Goal: Book appointment/travel/reservation

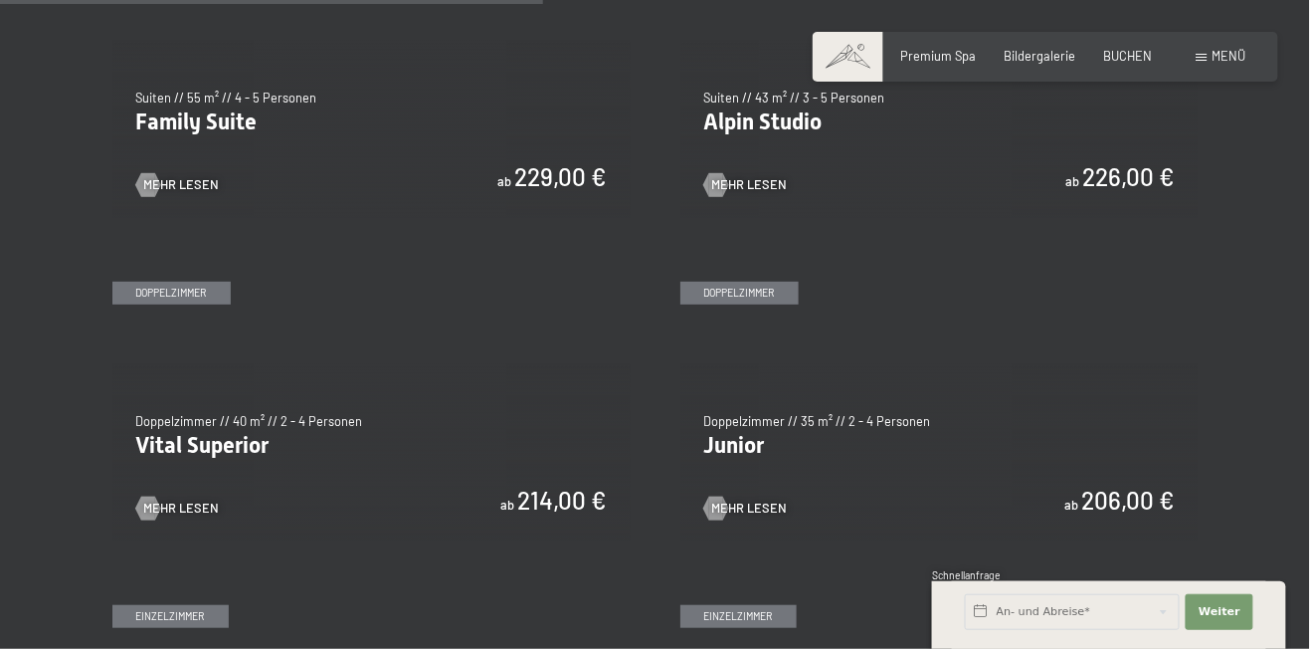
scroll to position [2100, 0]
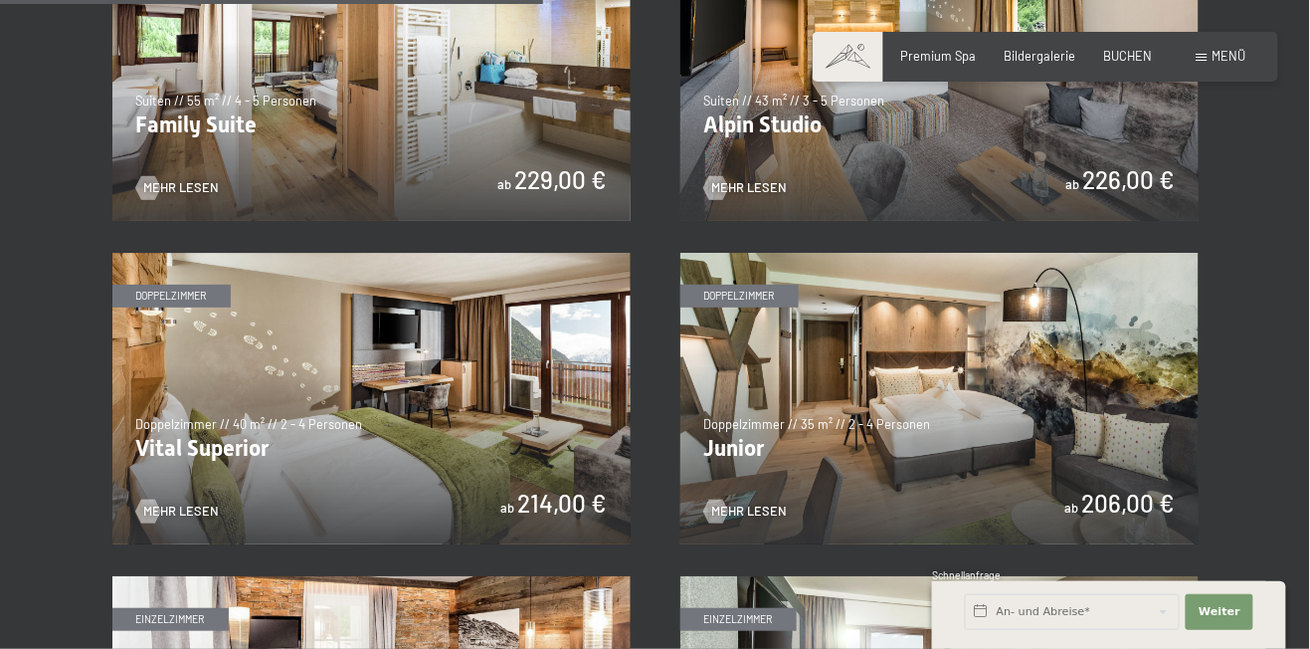
click at [380, 465] on img at bounding box center [371, 398] width 518 height 291
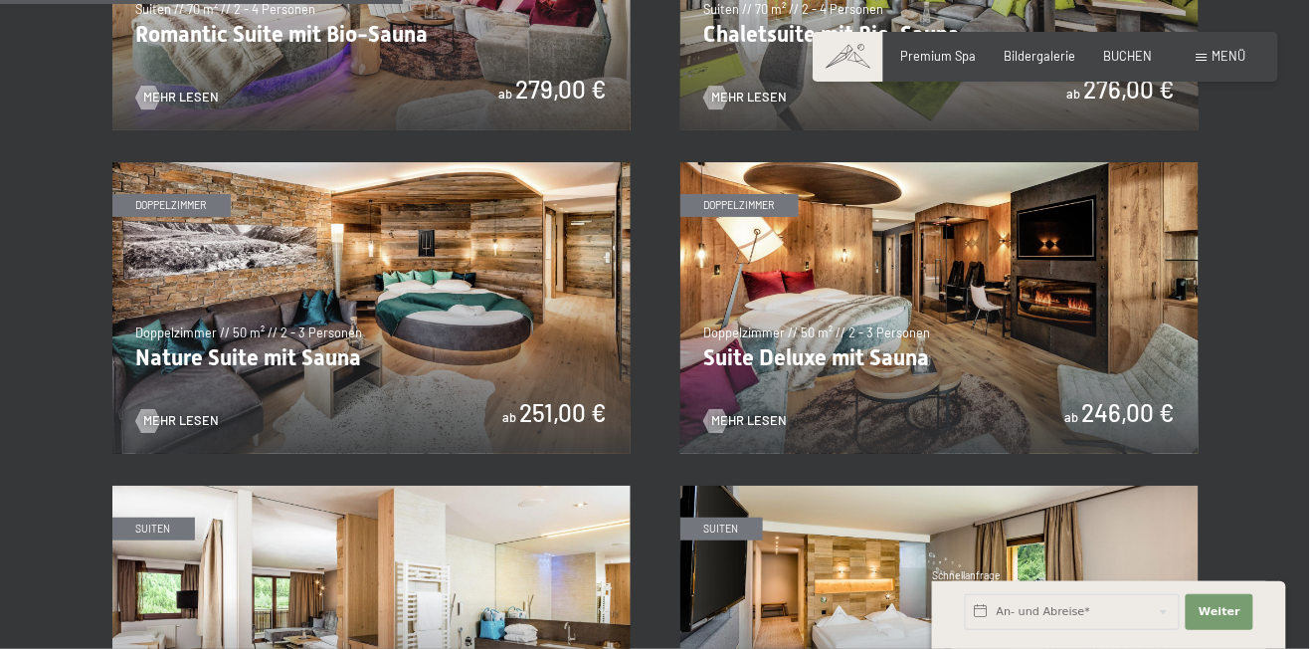
scroll to position [1542, 0]
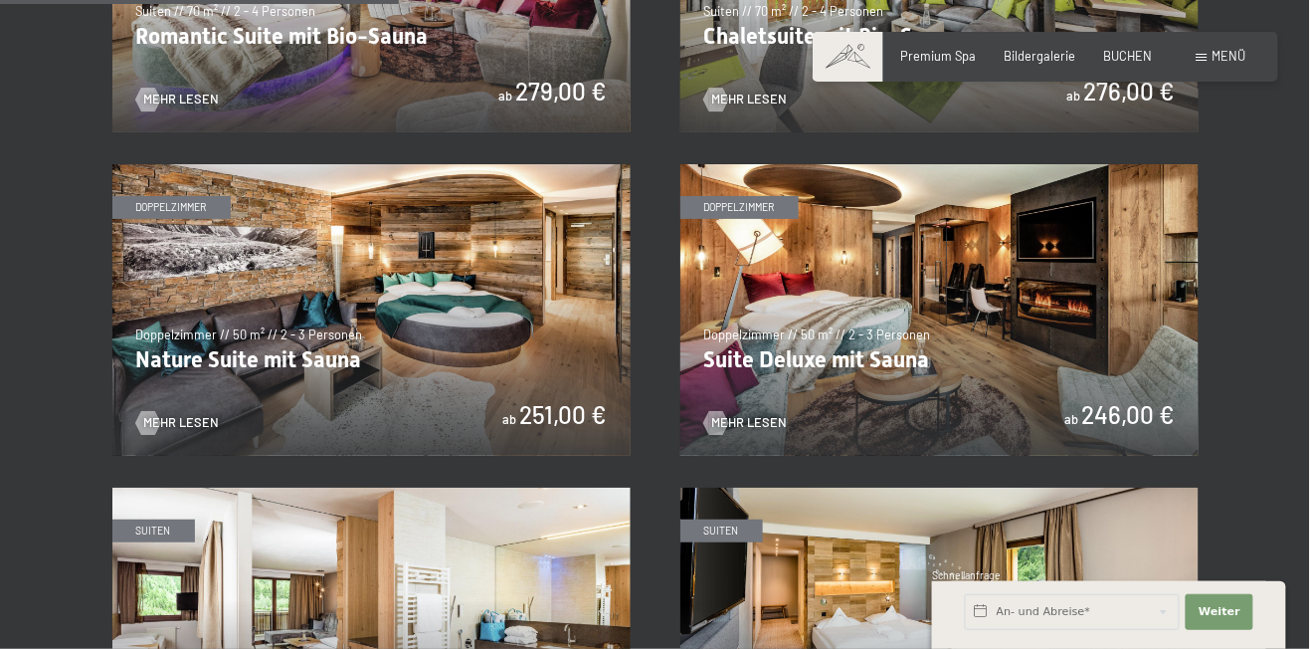
click at [1074, 340] on img at bounding box center [939, 309] width 518 height 291
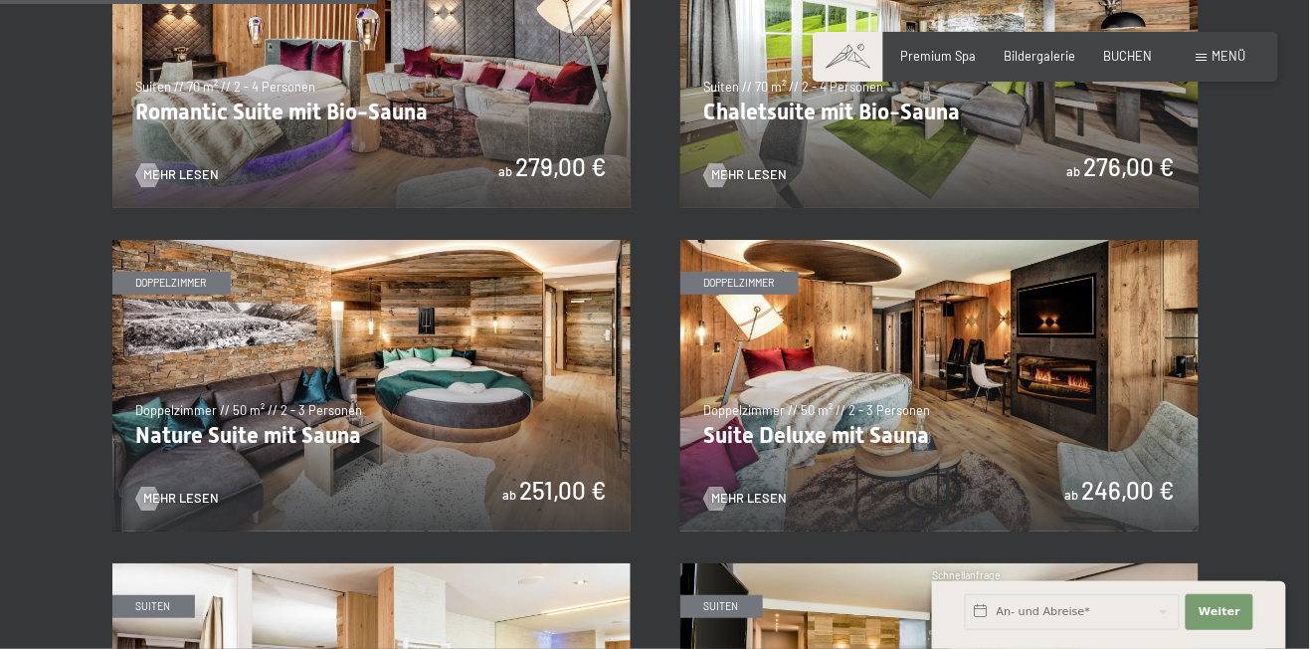
scroll to position [1472, 0]
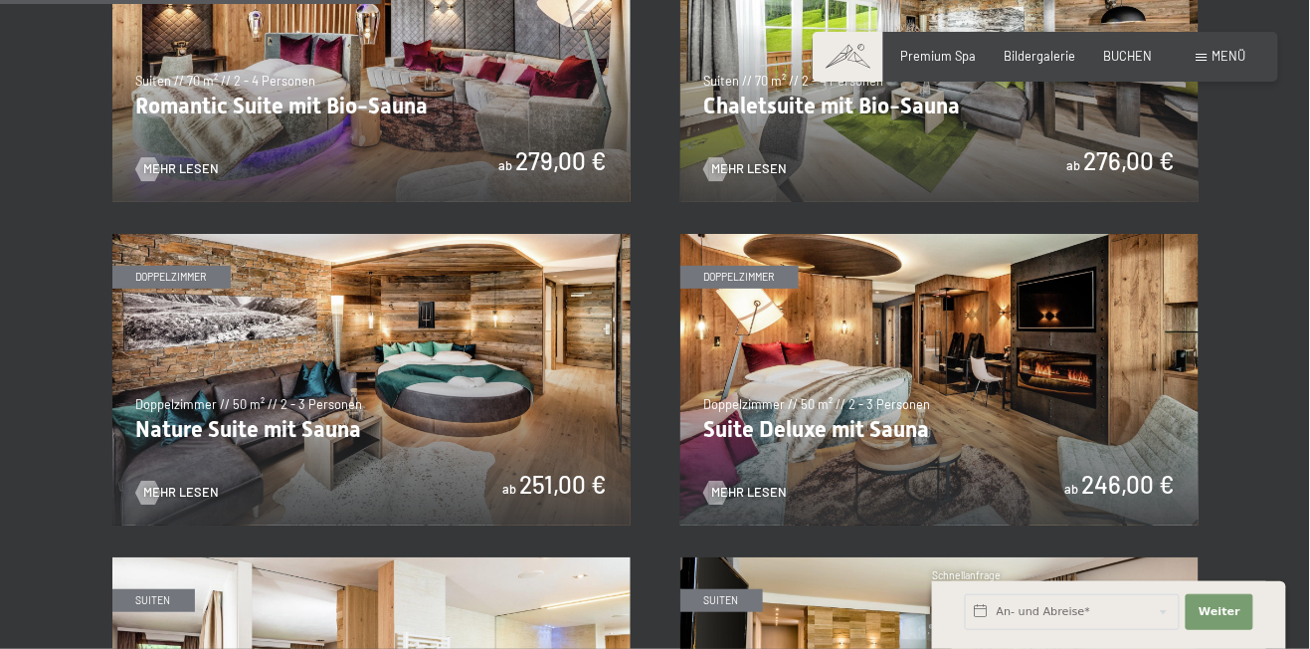
click at [1071, 414] on img at bounding box center [939, 379] width 518 height 291
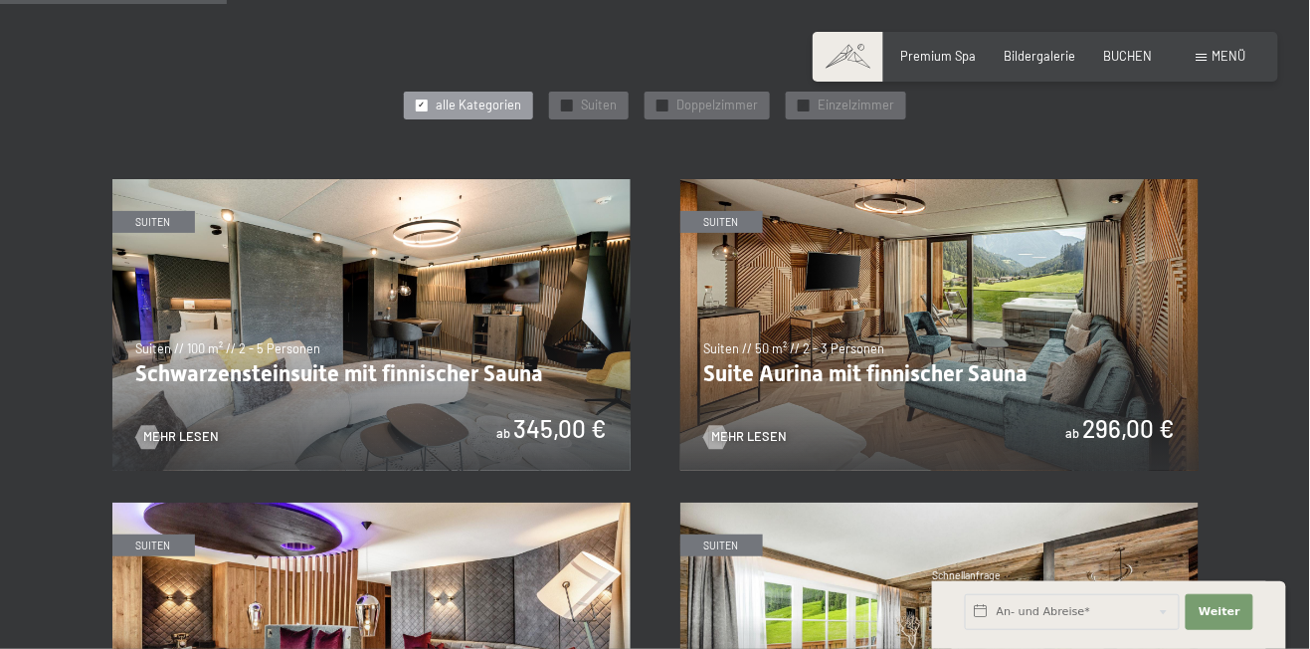
scroll to position [887, 0]
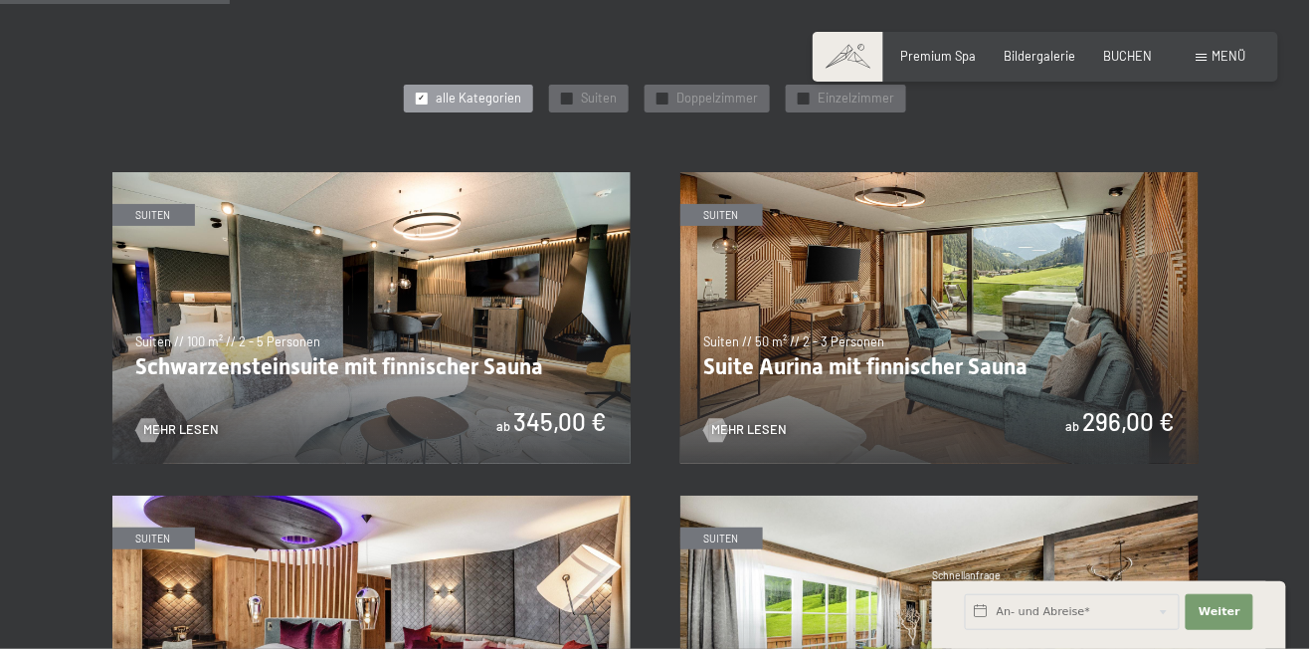
click at [445, 283] on img at bounding box center [371, 317] width 518 height 291
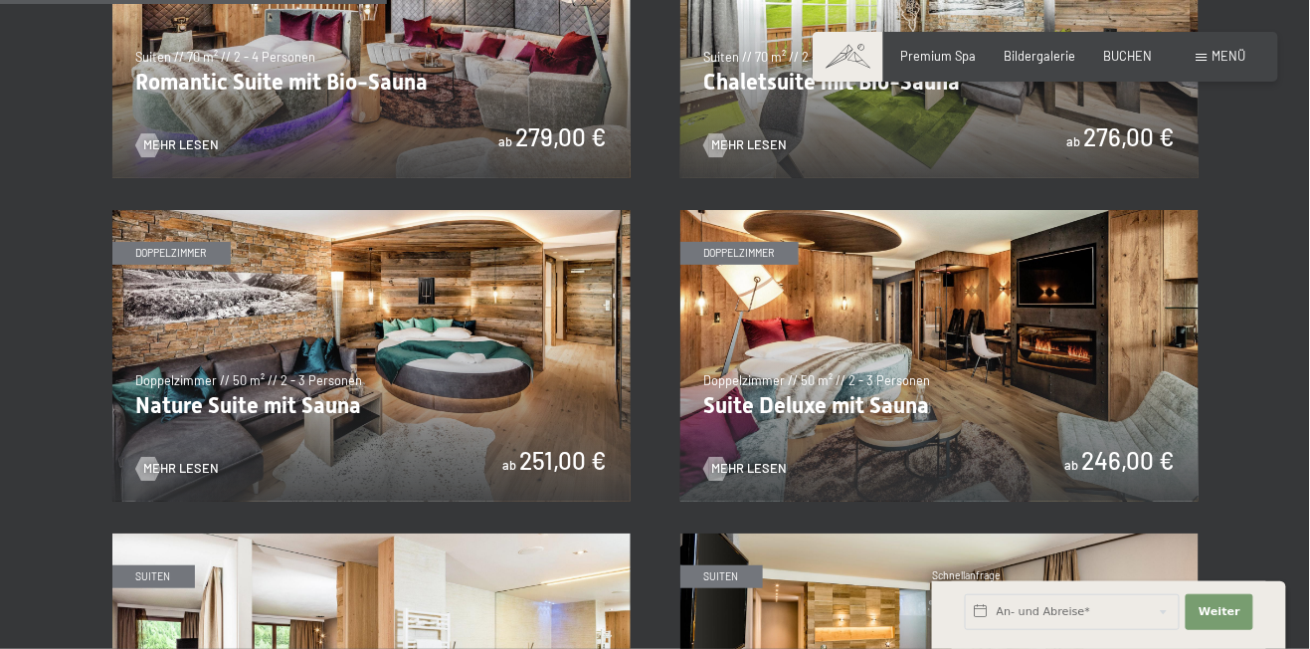
scroll to position [1500, 0]
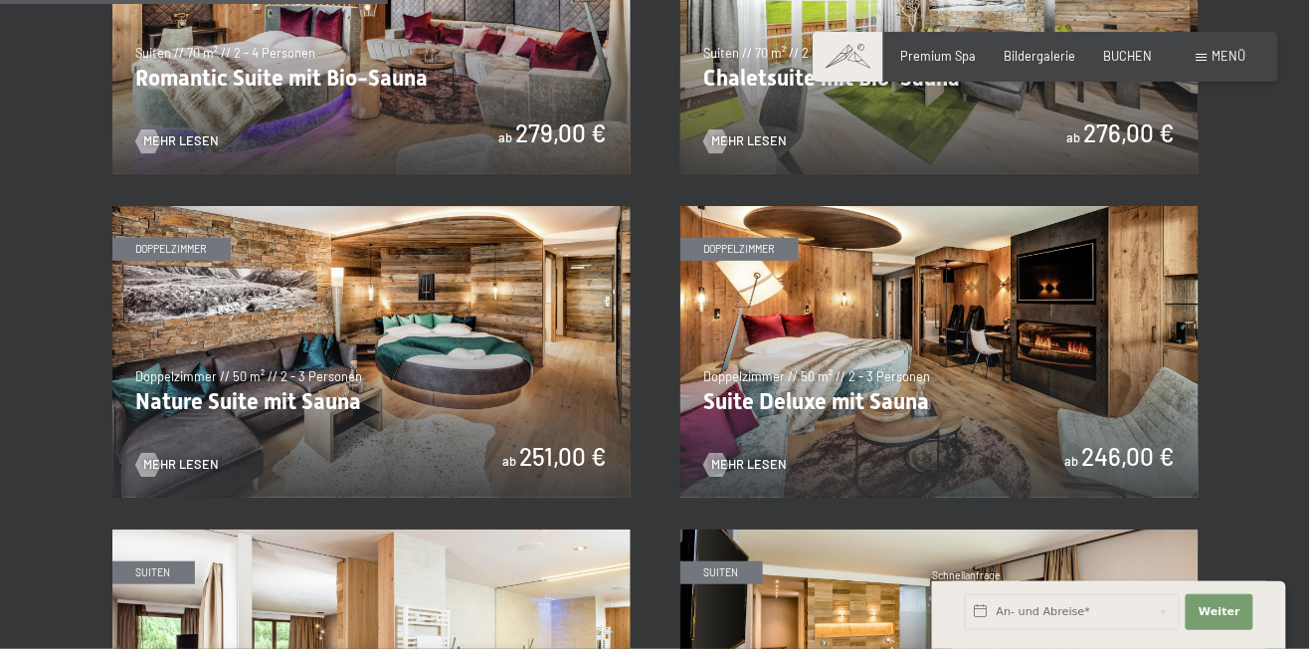
click at [265, 353] on img at bounding box center [371, 351] width 518 height 291
click at [488, 343] on img at bounding box center [371, 351] width 518 height 291
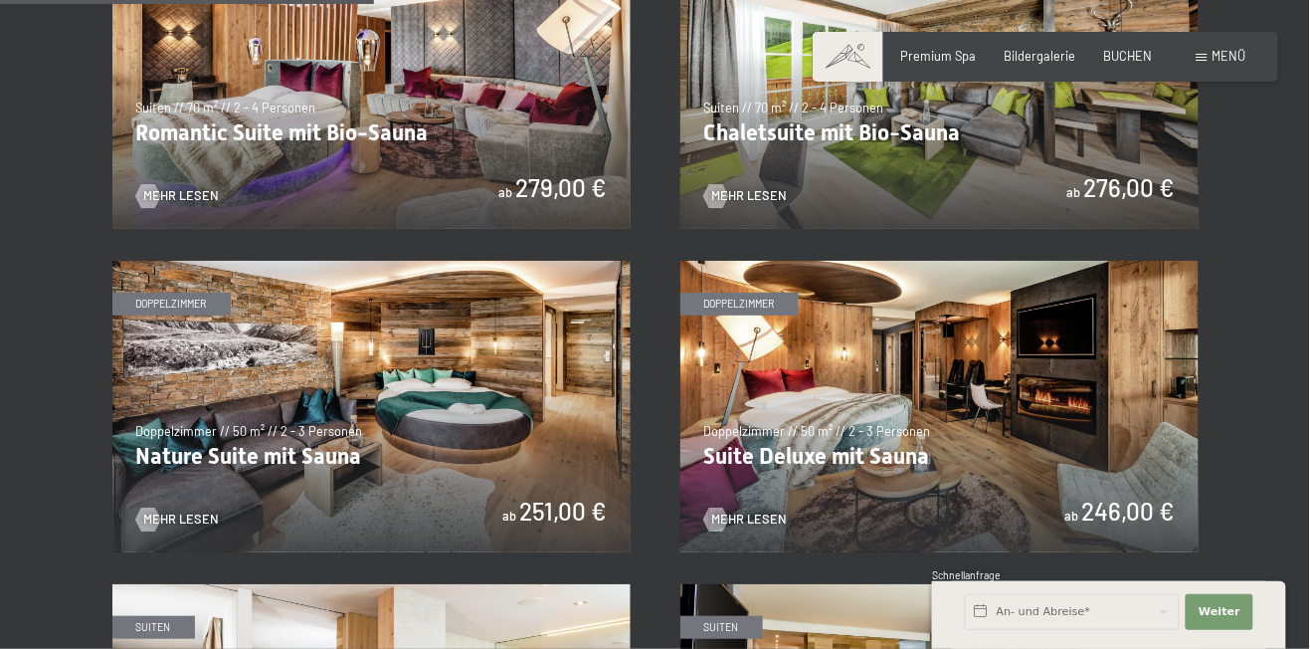
scroll to position [1442, 0]
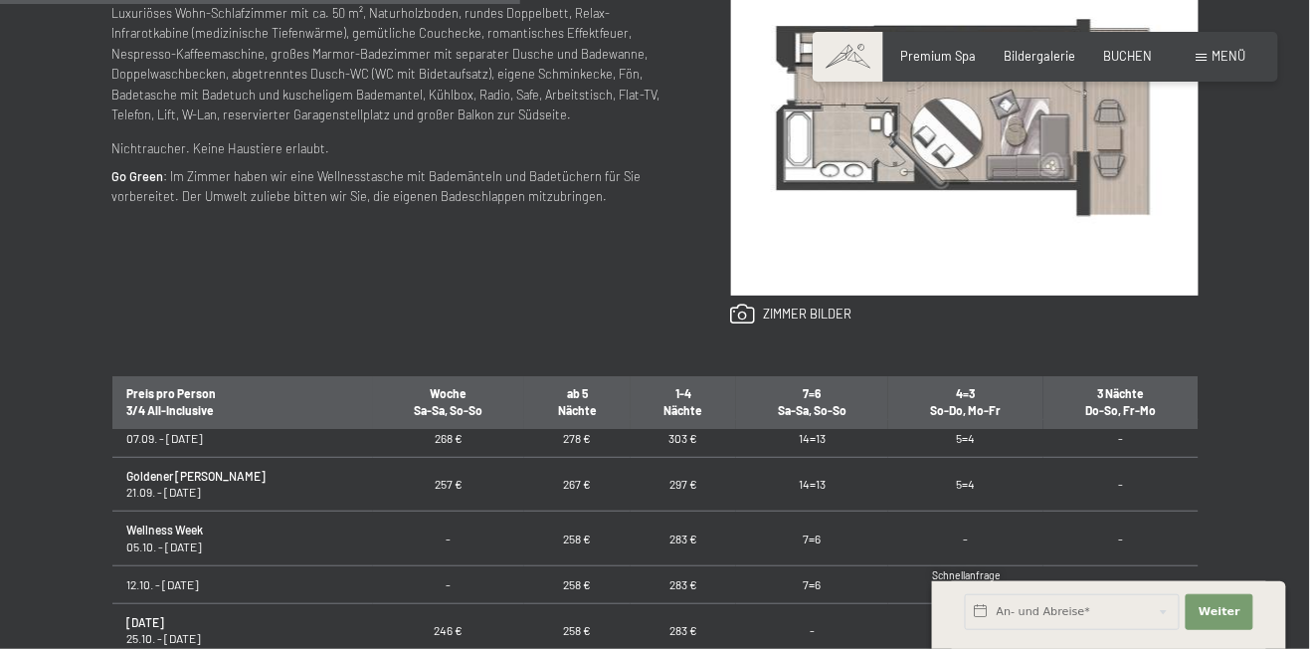
scroll to position [178, 0]
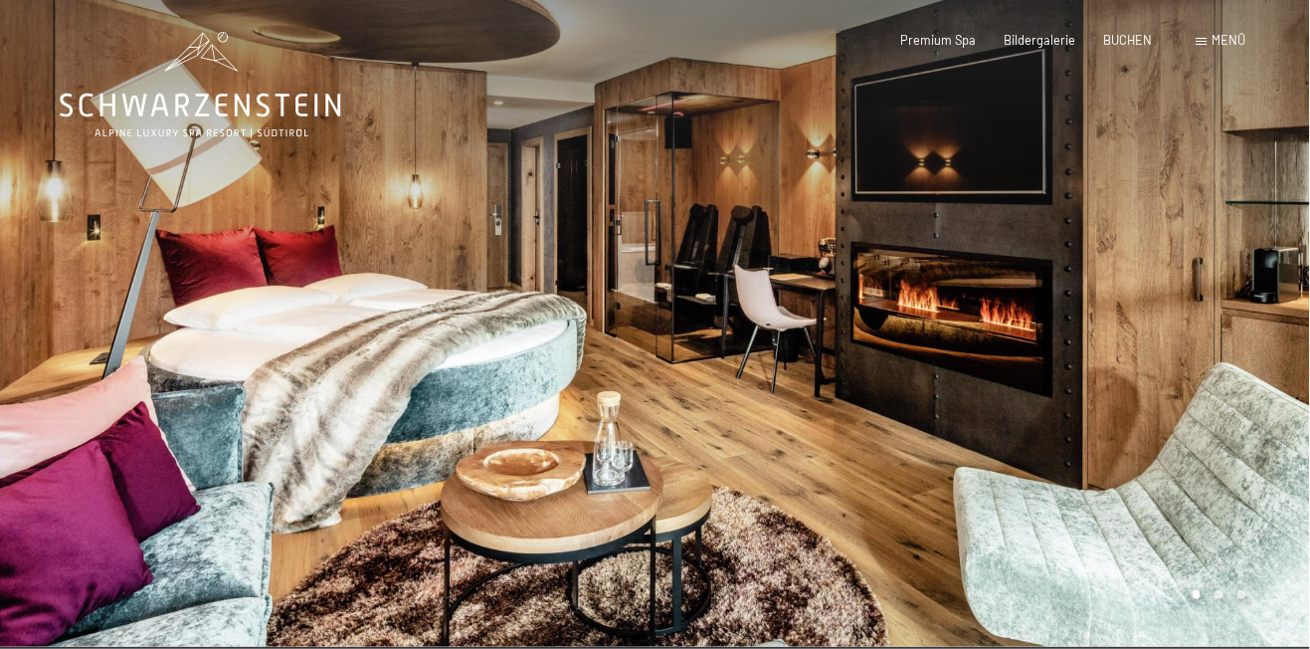
click at [1210, 324] on div at bounding box center [984, 323] width 656 height 647
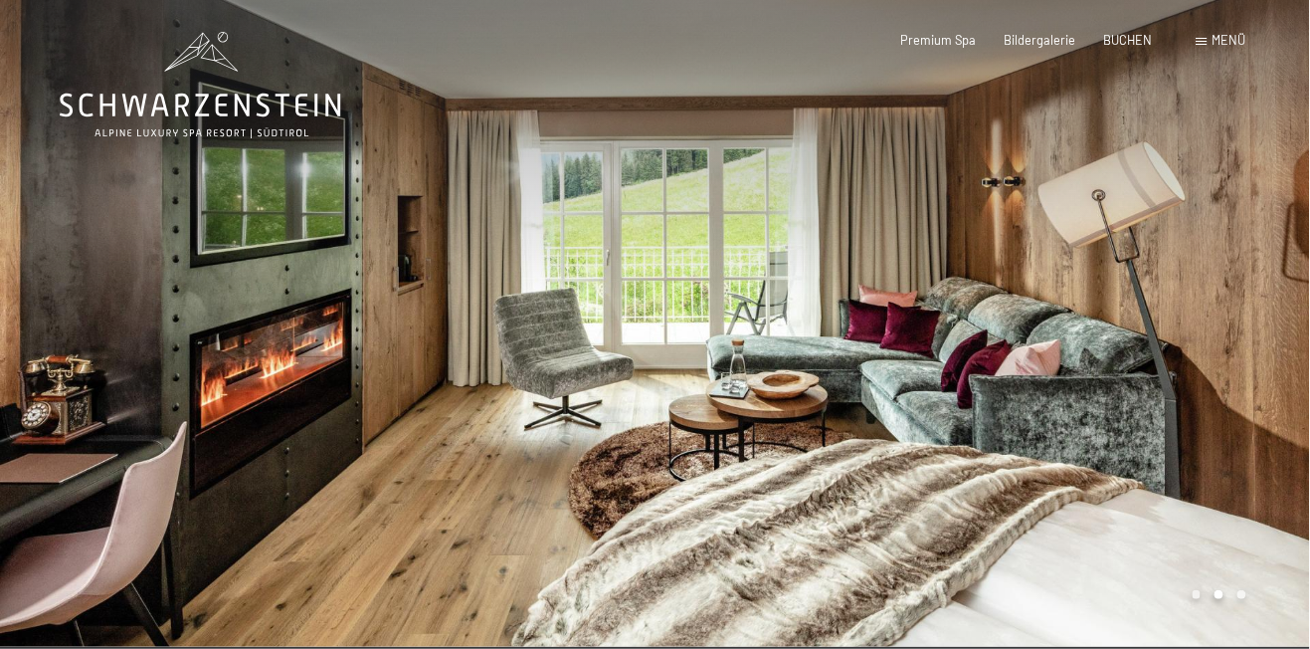
click at [1243, 316] on div at bounding box center [984, 323] width 656 height 647
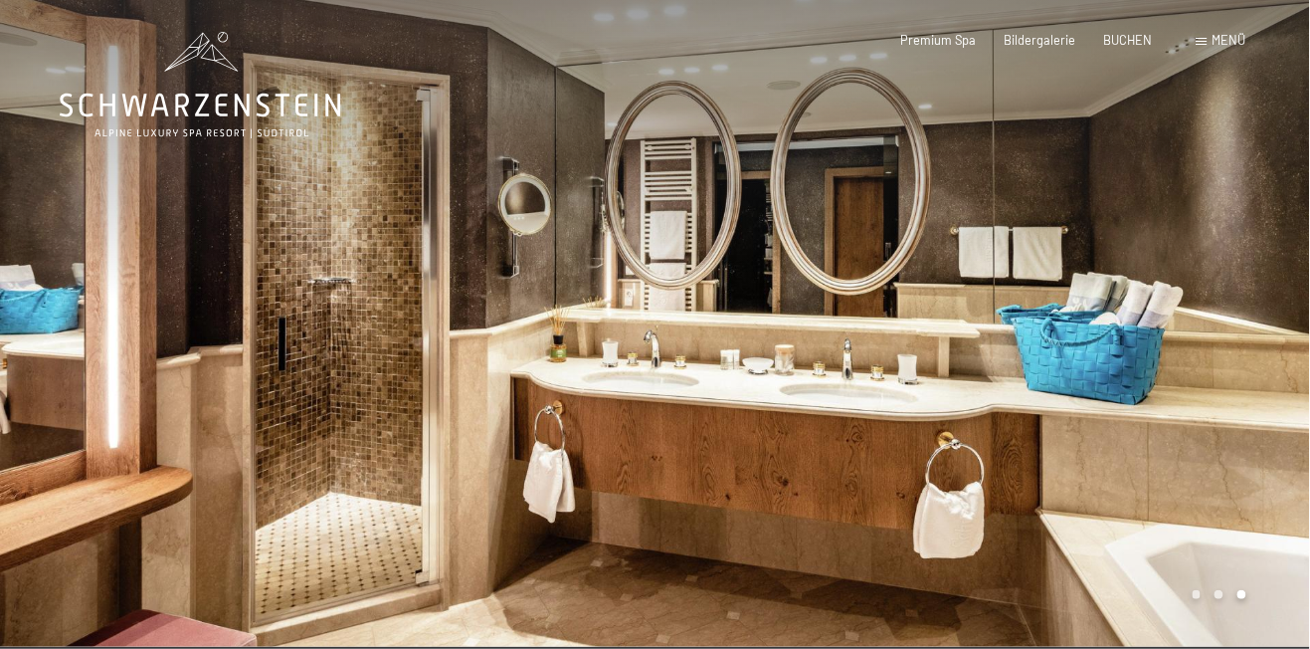
click at [1249, 320] on div at bounding box center [984, 323] width 656 height 647
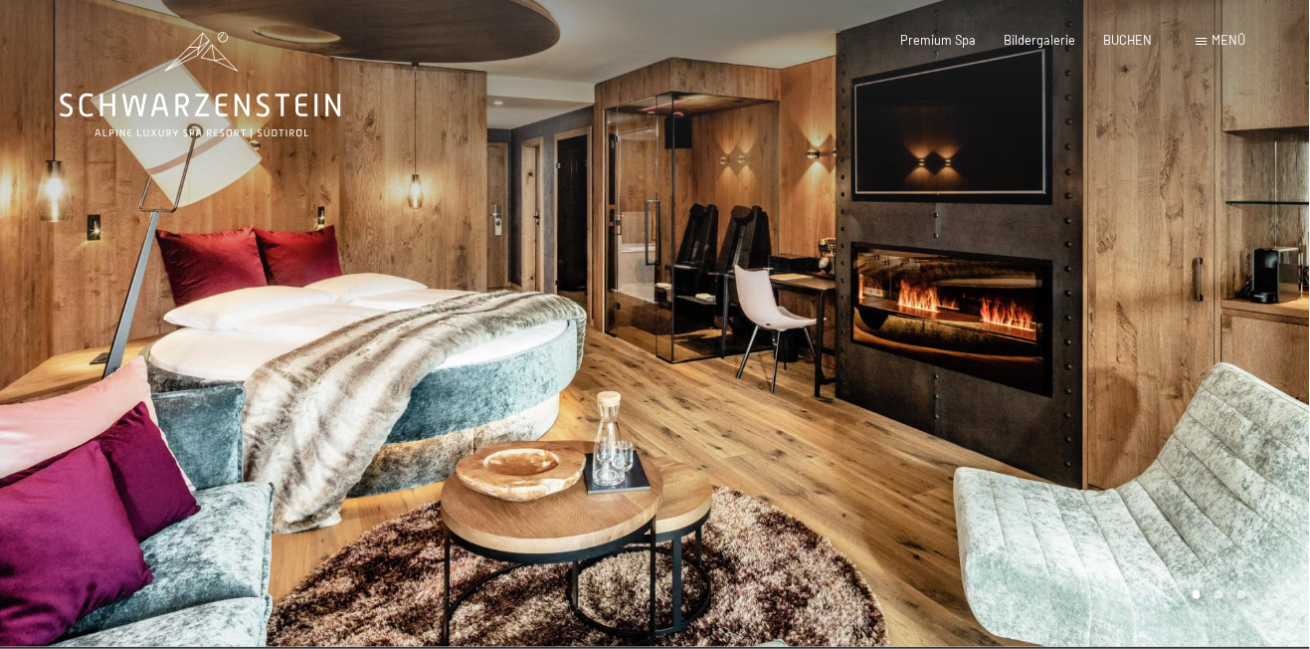
click at [1248, 322] on div at bounding box center [984, 323] width 656 height 647
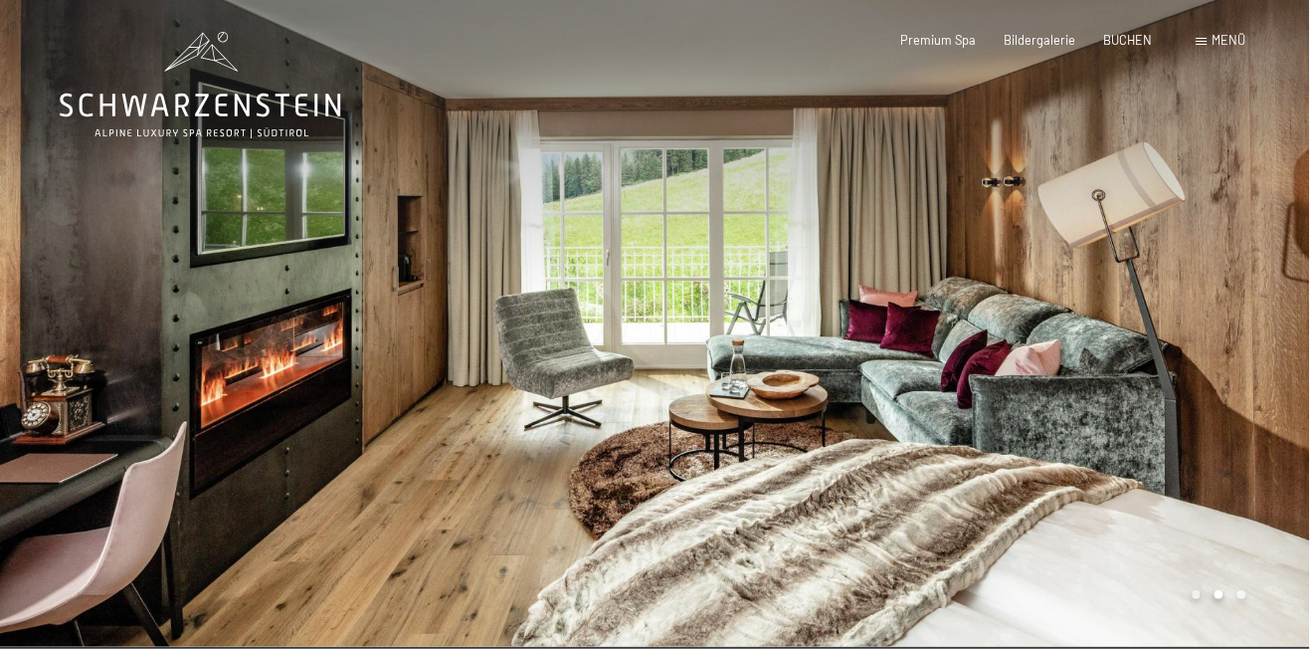
click at [1245, 326] on div at bounding box center [984, 323] width 656 height 647
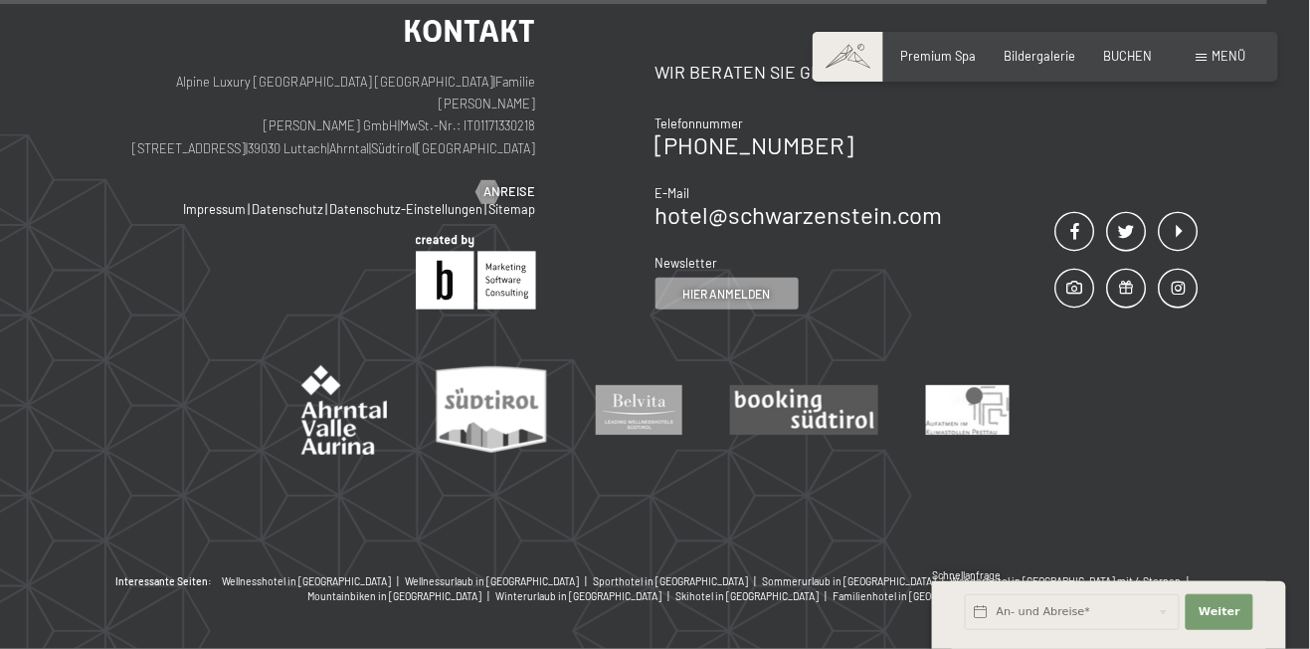
scroll to position [2378, 0]
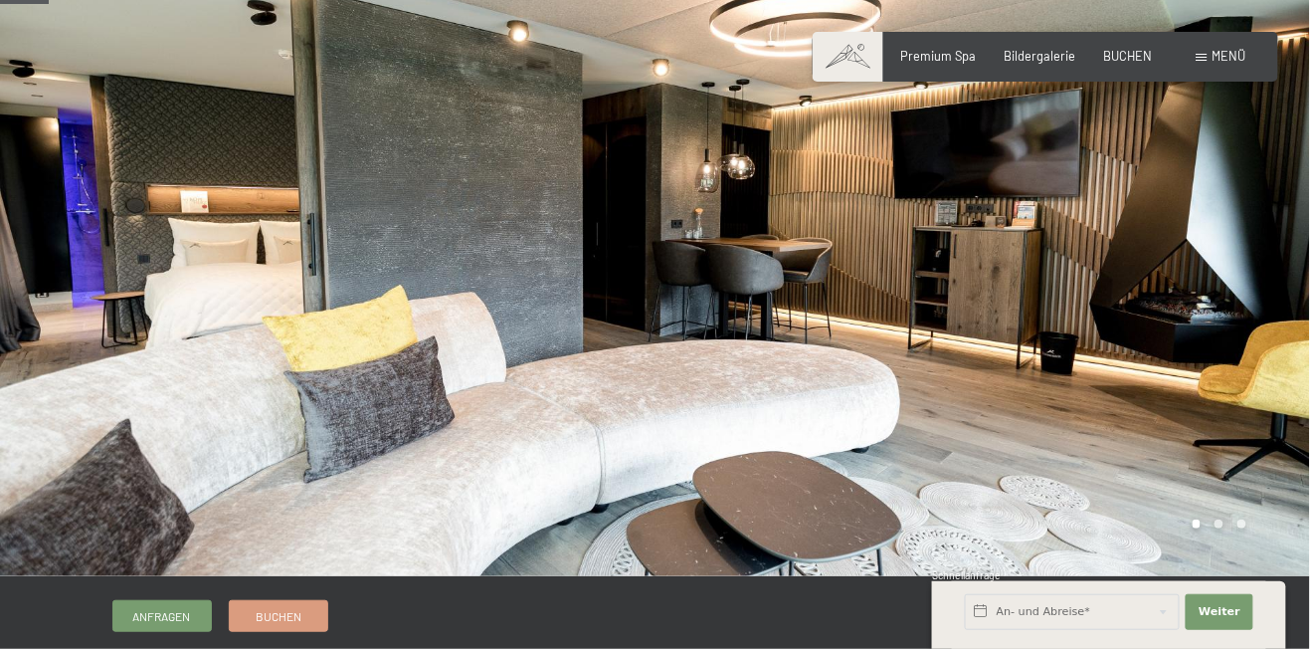
scroll to position [69, 0]
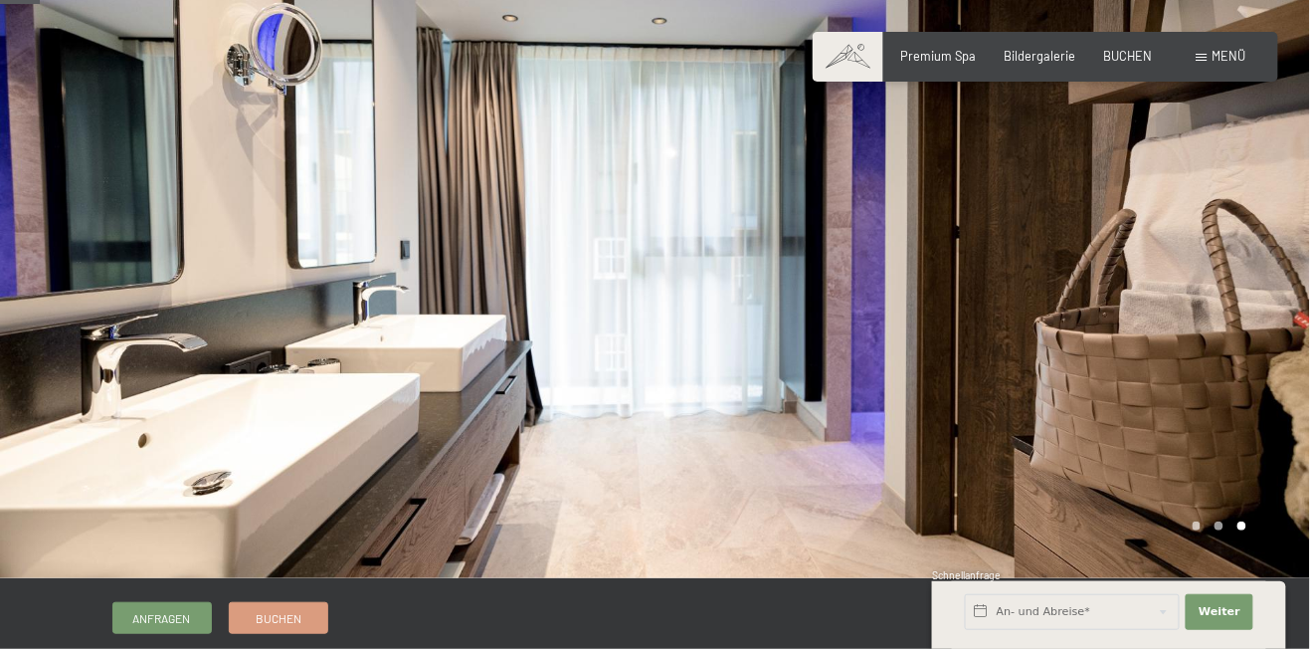
click at [995, 422] on div at bounding box center [984, 254] width 656 height 647
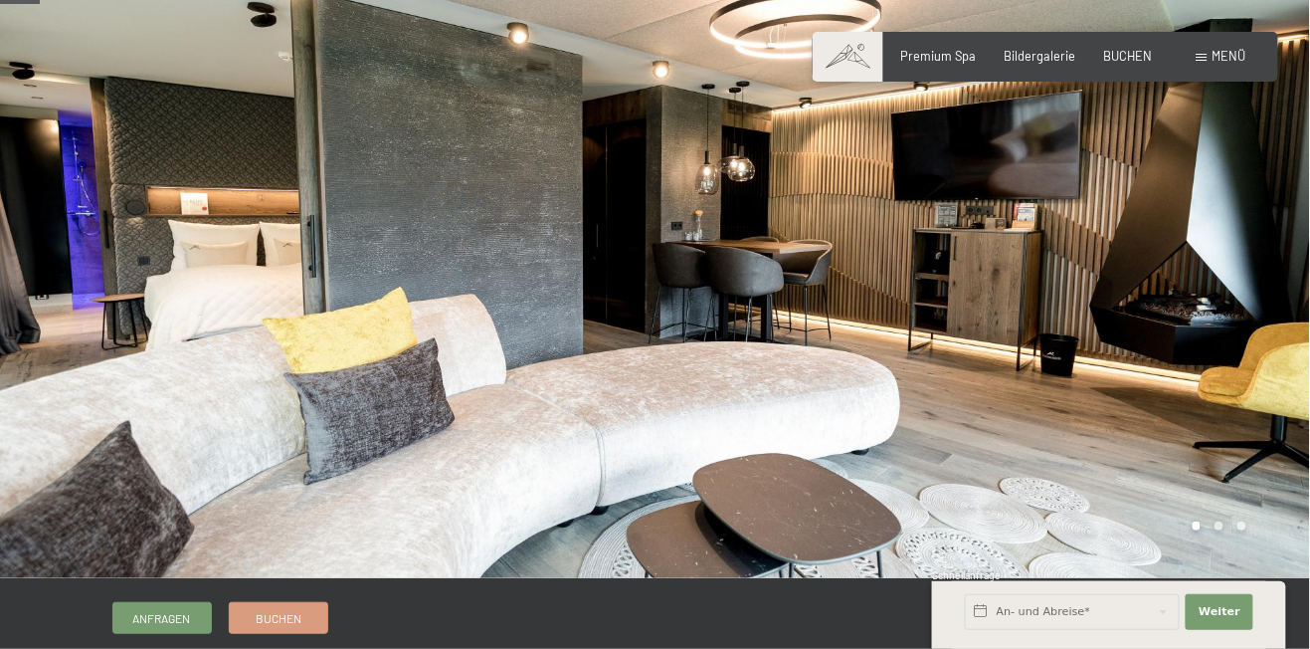
click at [995, 414] on div at bounding box center [984, 254] width 656 height 647
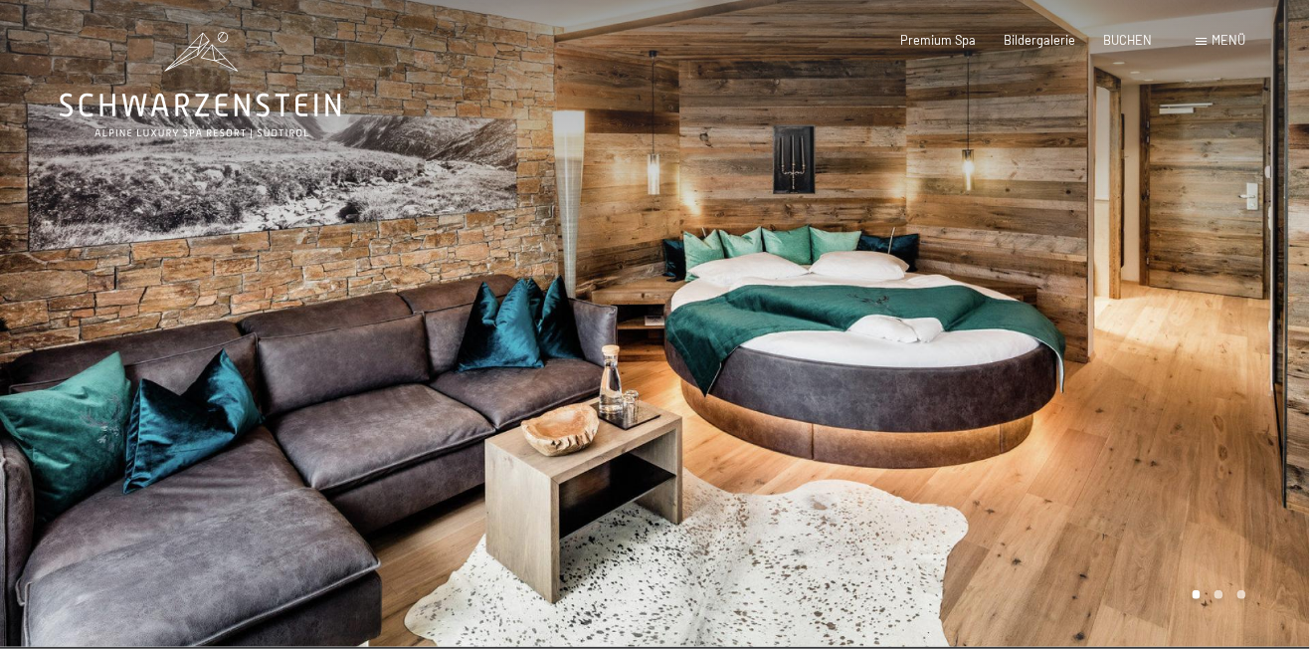
click at [875, 322] on div at bounding box center [984, 323] width 656 height 647
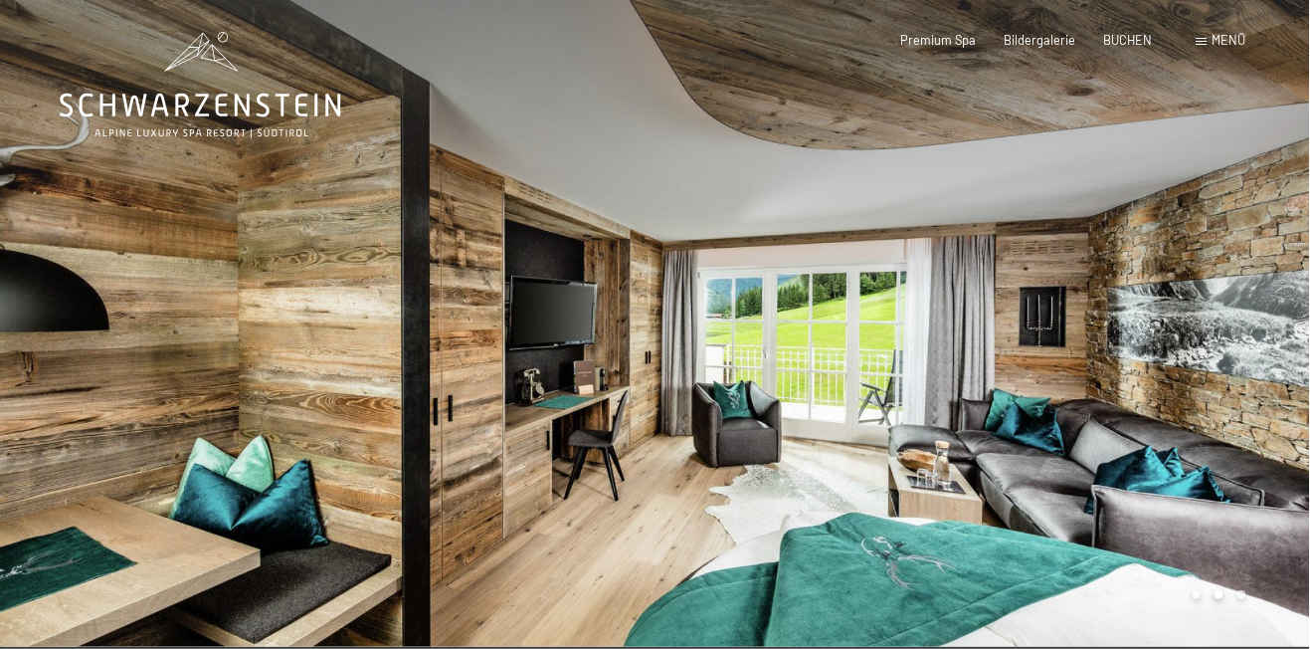
click at [880, 428] on div at bounding box center [984, 323] width 656 height 647
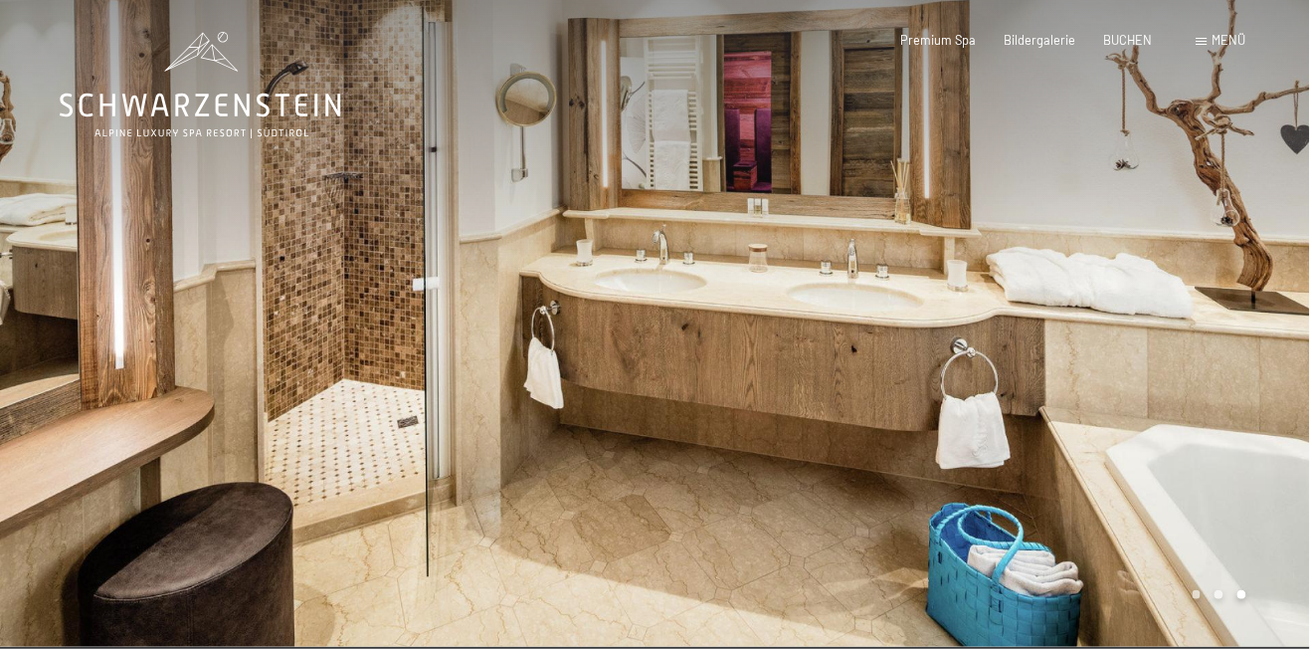
click at [831, 409] on div at bounding box center [984, 323] width 656 height 647
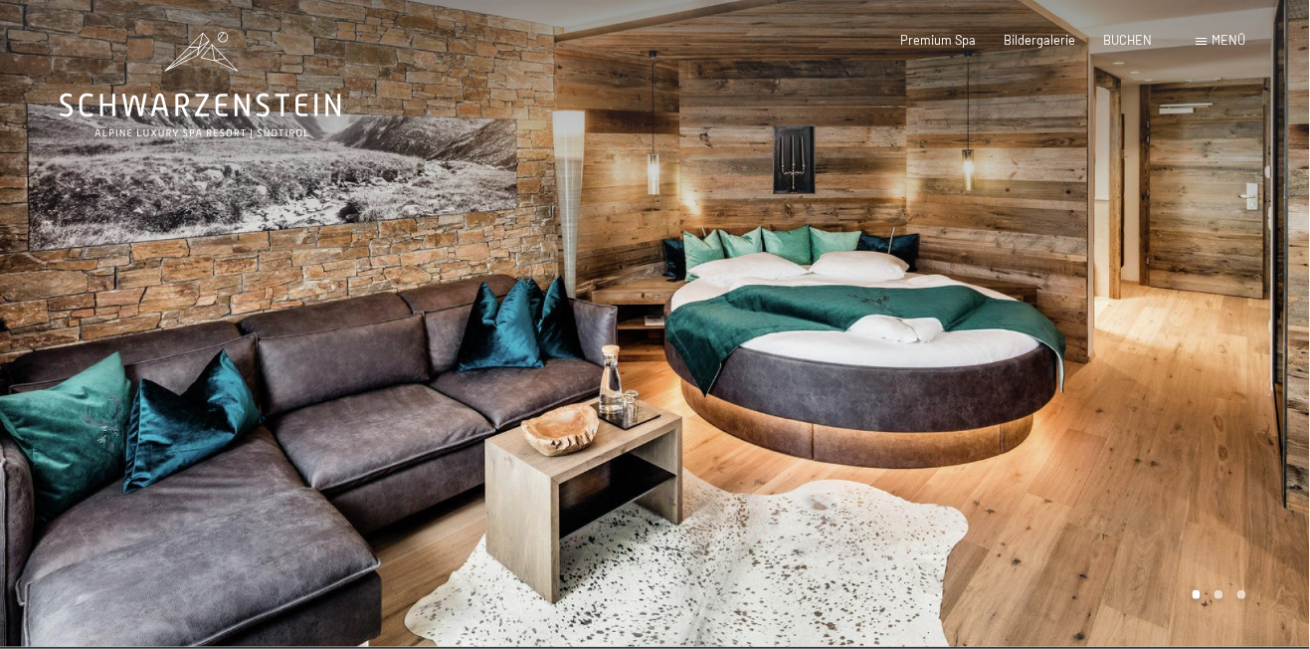
click at [858, 421] on div at bounding box center [984, 323] width 656 height 647
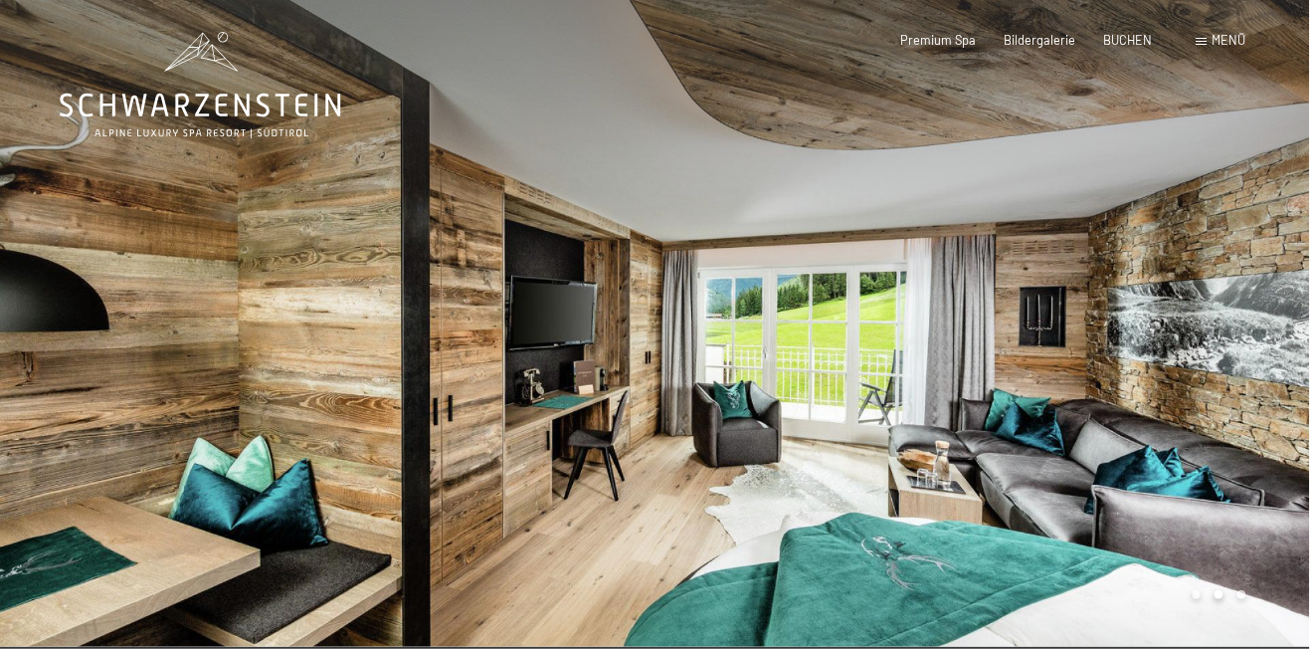
click at [859, 435] on div at bounding box center [984, 323] width 656 height 647
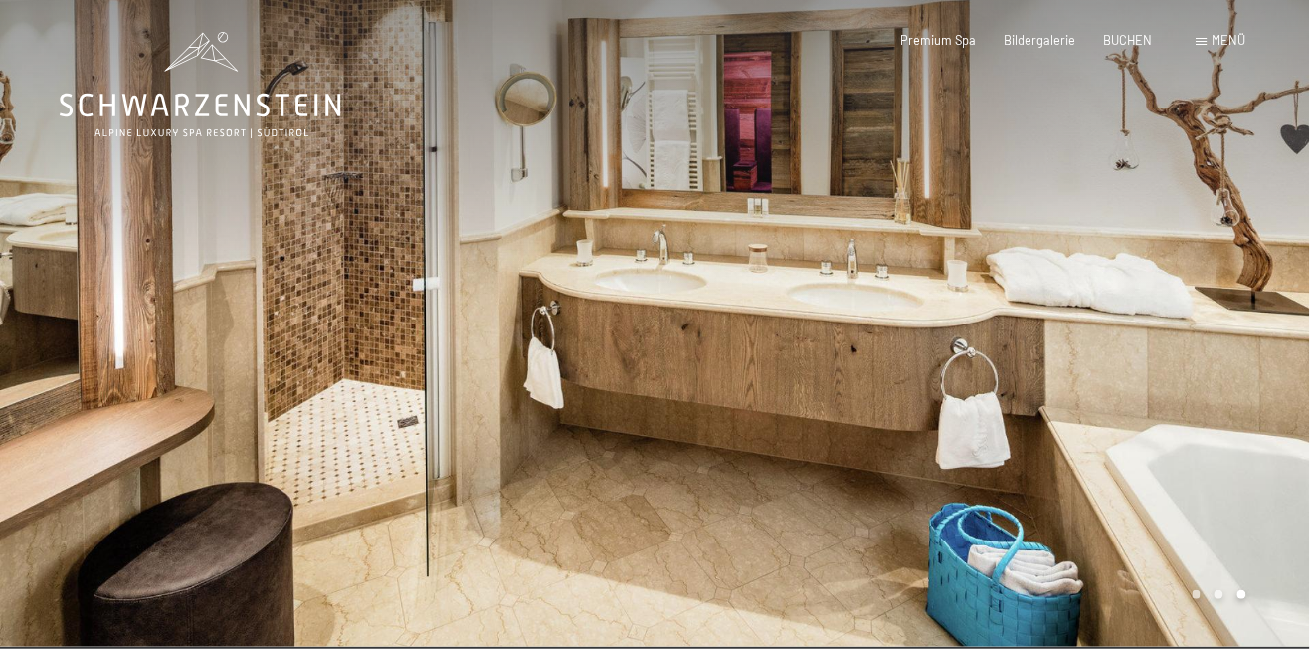
click at [815, 405] on div at bounding box center [984, 323] width 656 height 647
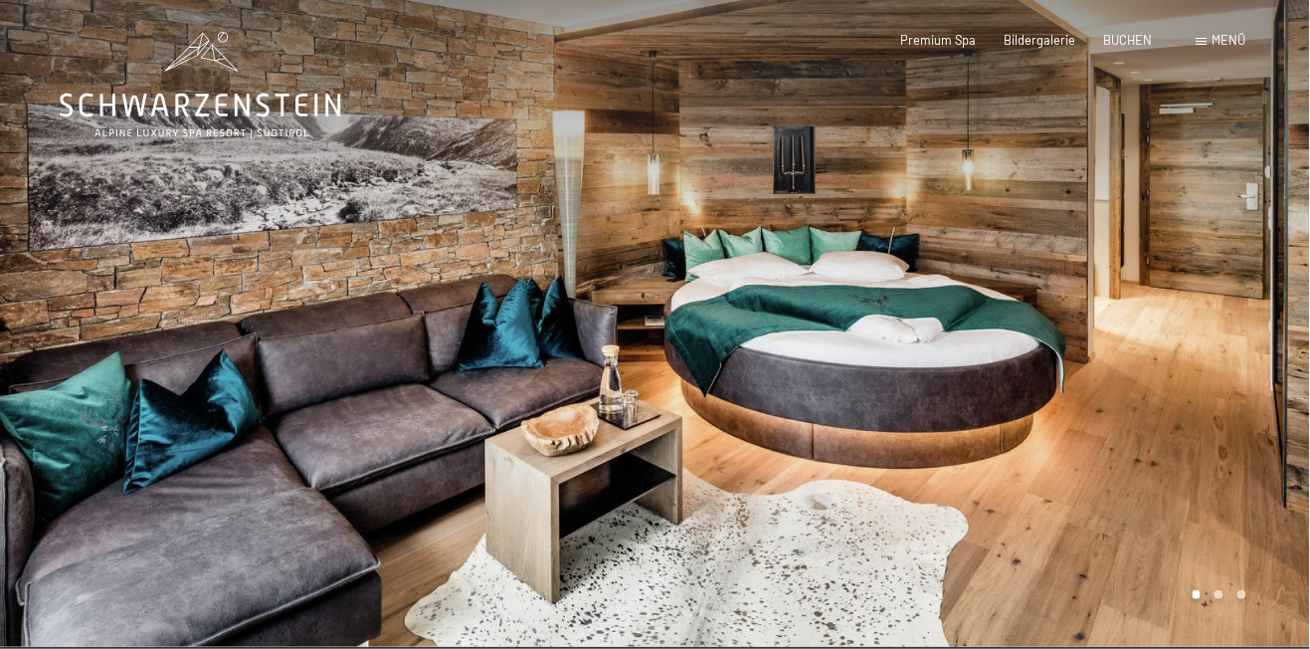
click at [859, 437] on div at bounding box center [984, 323] width 656 height 647
click at [769, 435] on div at bounding box center [984, 323] width 656 height 647
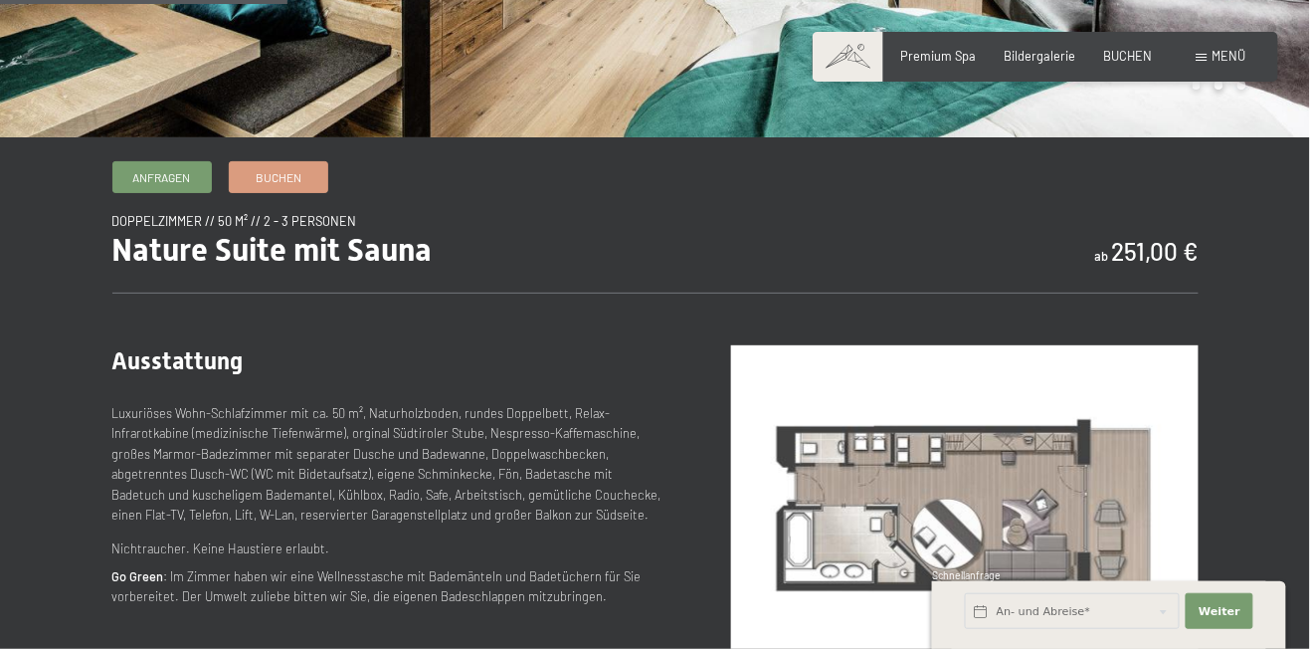
scroll to position [512, 0]
